Goal: Information Seeking & Learning: Learn about a topic

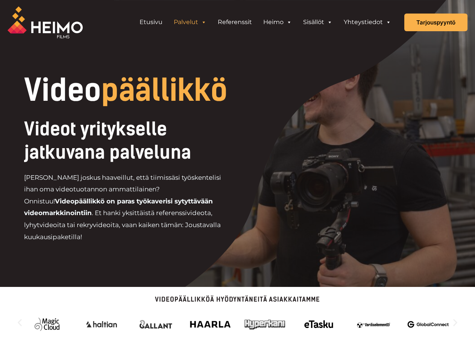
click at [237, 181] on div "Videot yritykselle jatkuvana palveluna [PERSON_NAME] joskus haaveillut, että ti…" at bounding box center [153, 183] width 258 height 132
click at [190, 22] on link "Palvelut" at bounding box center [190, 22] width 44 height 15
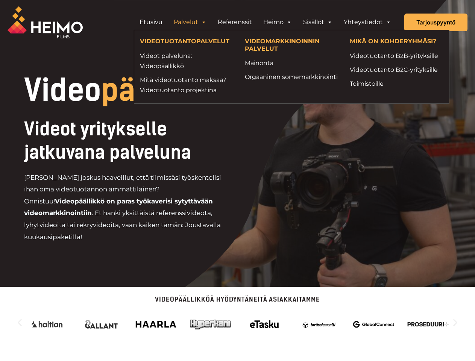
click at [204, 22] on span "Header Widget 1" at bounding box center [204, 22] width 6 height 15
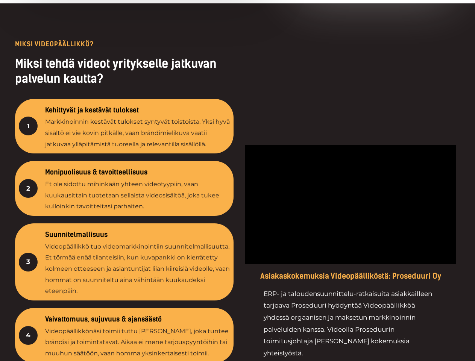
click at [318, 41] on div at bounding box center [350, 264] width 219 height 447
click at [330, 41] on div at bounding box center [350, 264] width 219 height 447
click at [388, 41] on div at bounding box center [350, 264] width 219 height 447
click at [237, 313] on div at bounding box center [237, 264] width 475 height 522
click at [20, 326] on div "4" at bounding box center [28, 335] width 19 height 19
